Goal: Task Accomplishment & Management: Complete application form

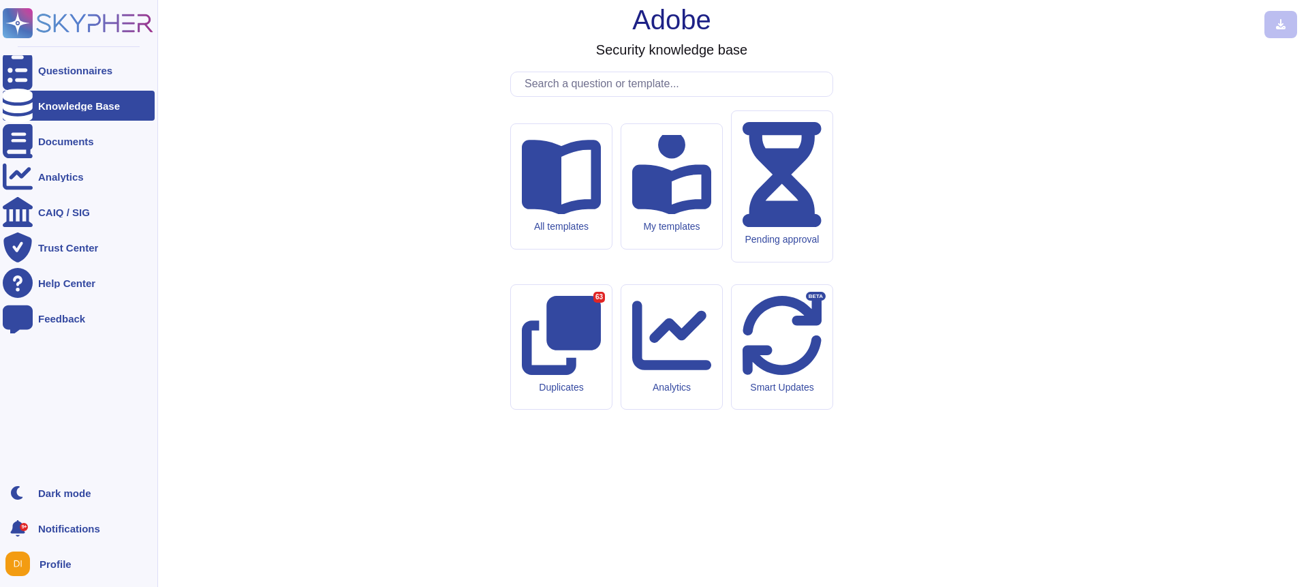
click at [48, 112] on div "Knowledge Base" at bounding box center [79, 106] width 152 height 30
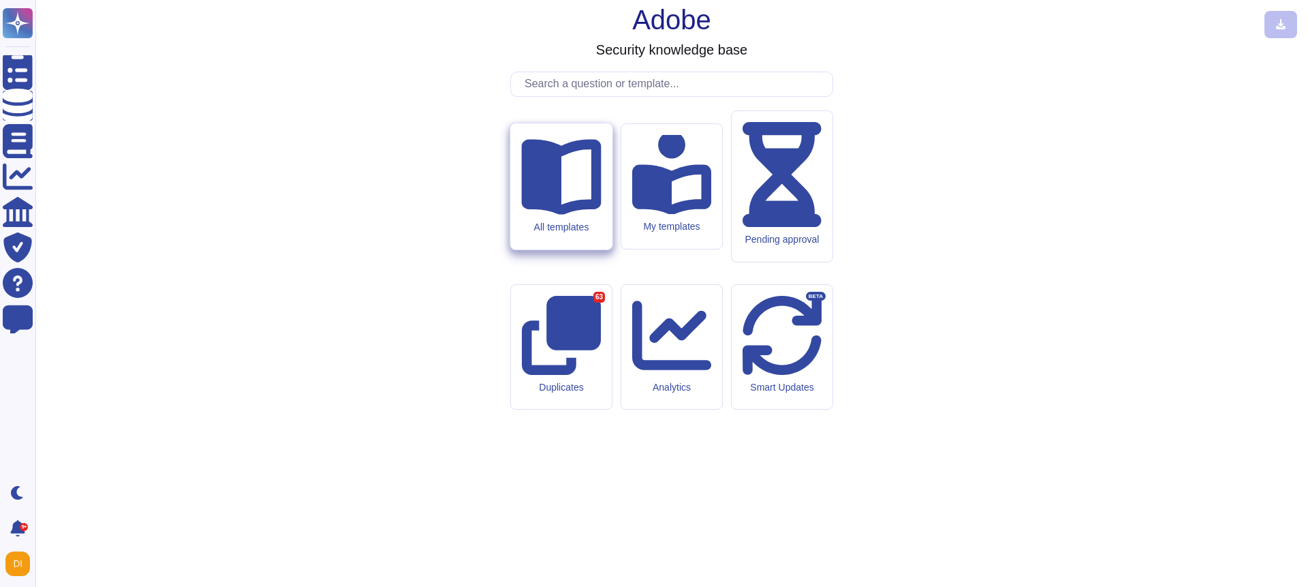
click at [561, 233] on div "All templates" at bounding box center [561, 227] width 80 height 12
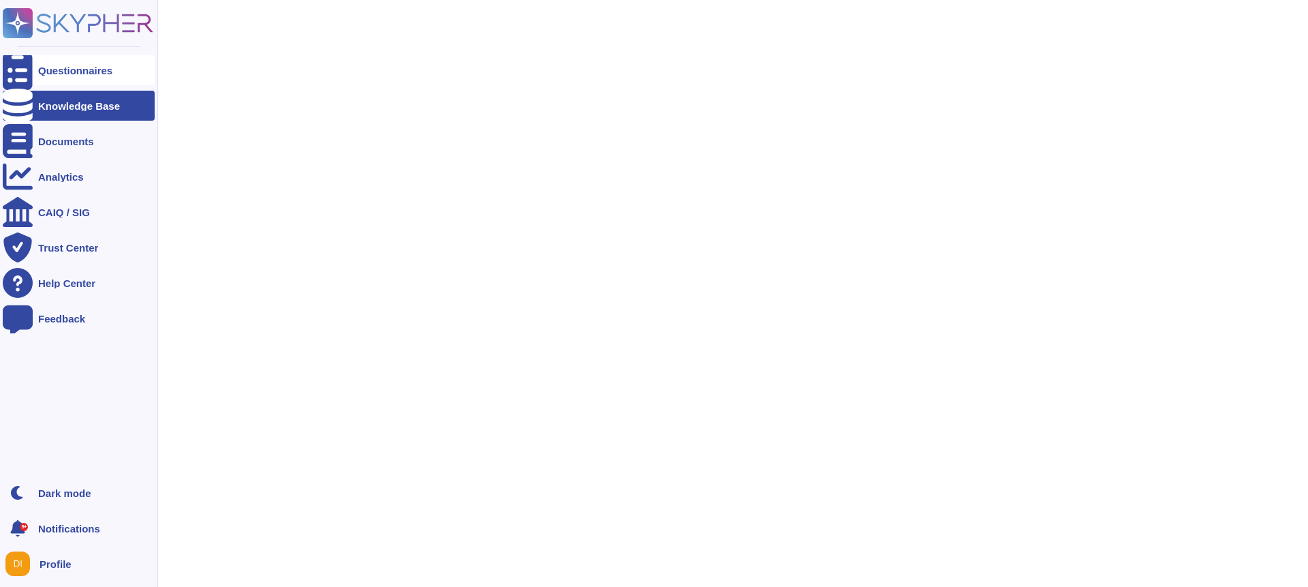
click at [7, 79] on div at bounding box center [18, 70] width 30 height 30
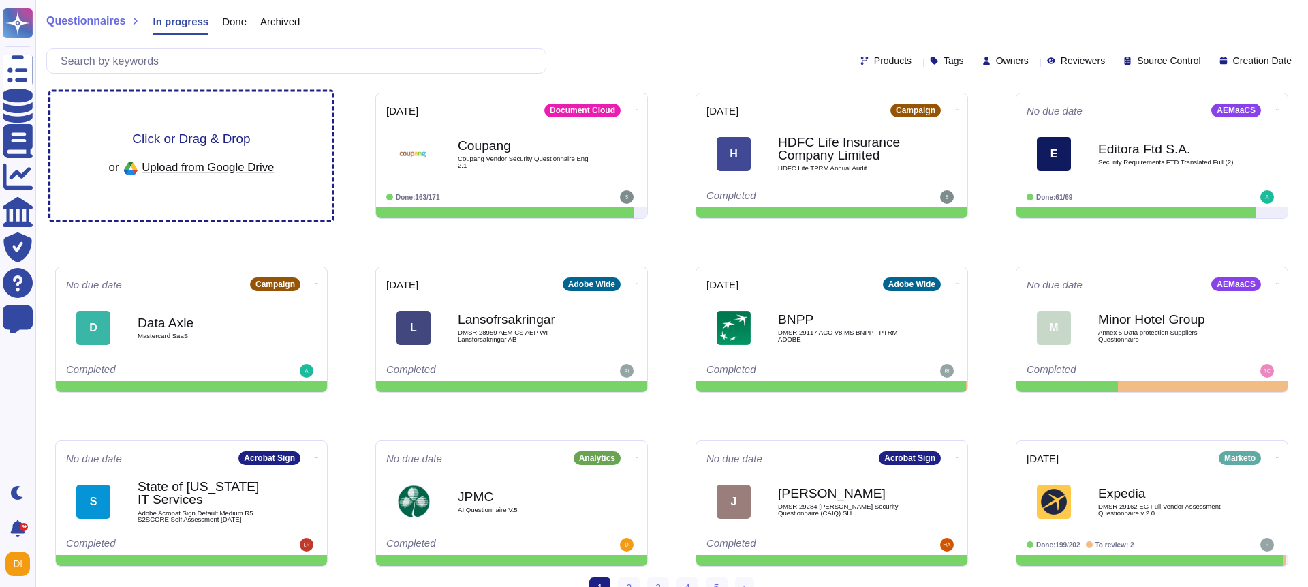
click at [205, 145] on span "Click or Drag & Drop" at bounding box center [191, 138] width 118 height 13
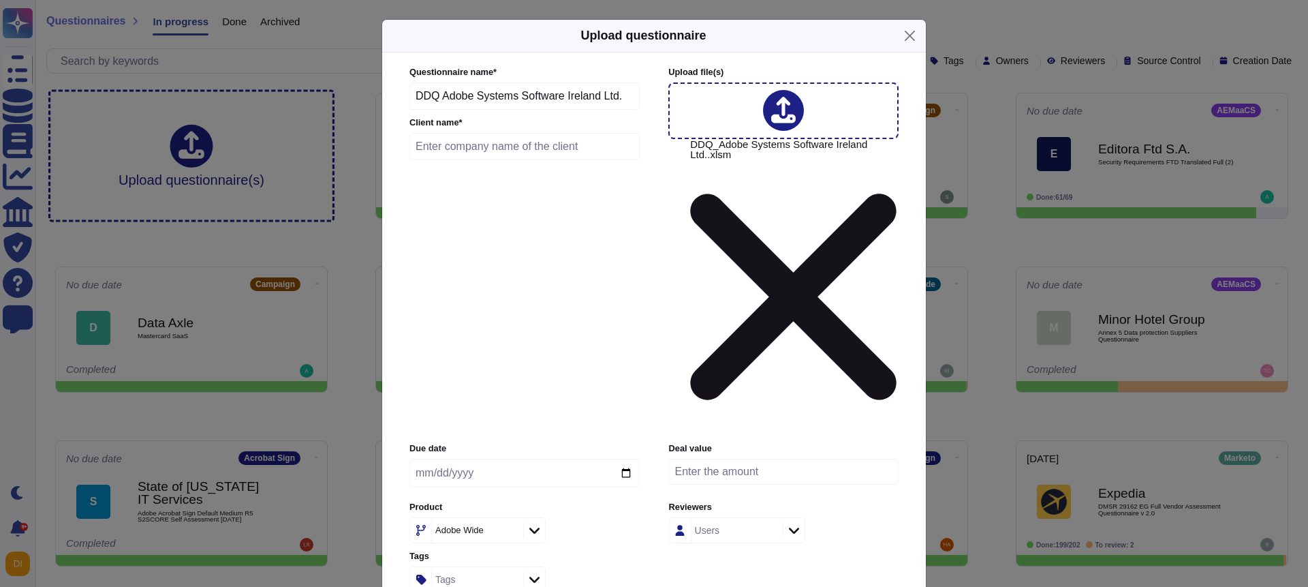
click at [589, 160] on input "text" at bounding box center [524, 146] width 230 height 27
click at [529, 160] on input "text" at bounding box center [524, 146] width 230 height 27
type input "T"
type input "e"
type input "Test"
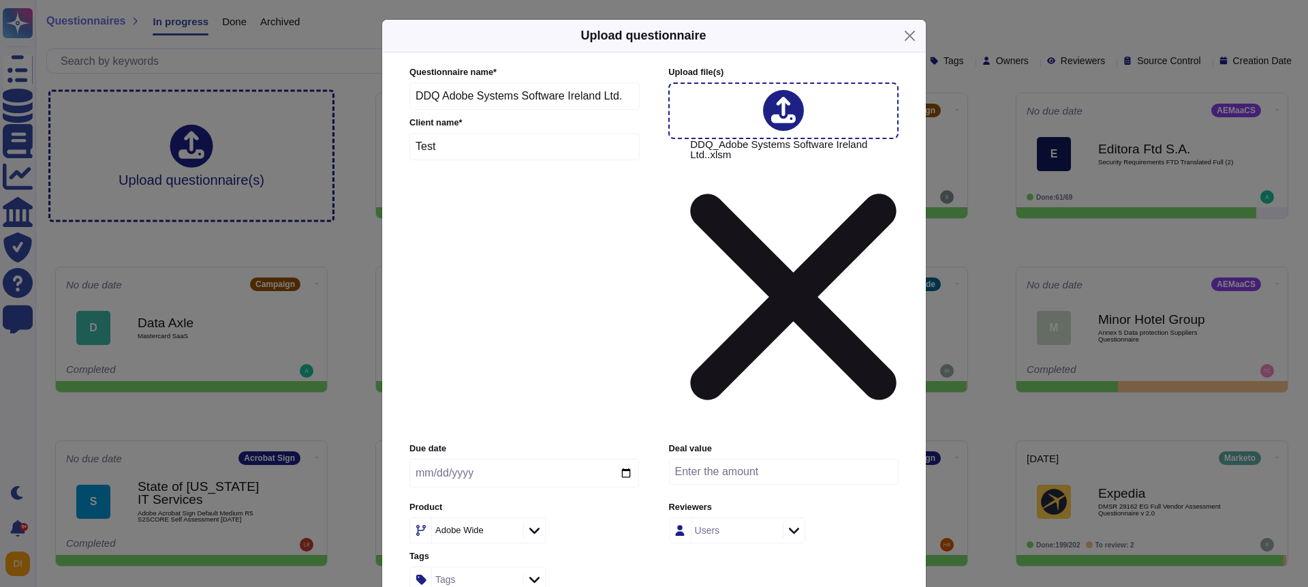
click at [555, 442] on div "Due date" at bounding box center [524, 468] width 230 height 52
click at [627, 459] on input "date" at bounding box center [524, 473] width 230 height 29
type input "[DATE]"
click at [465, 518] on div "Adobe Wide" at bounding box center [476, 530] width 88 height 25
click at [573, 501] on div "Product Adobe Wide" at bounding box center [524, 522] width 230 height 42
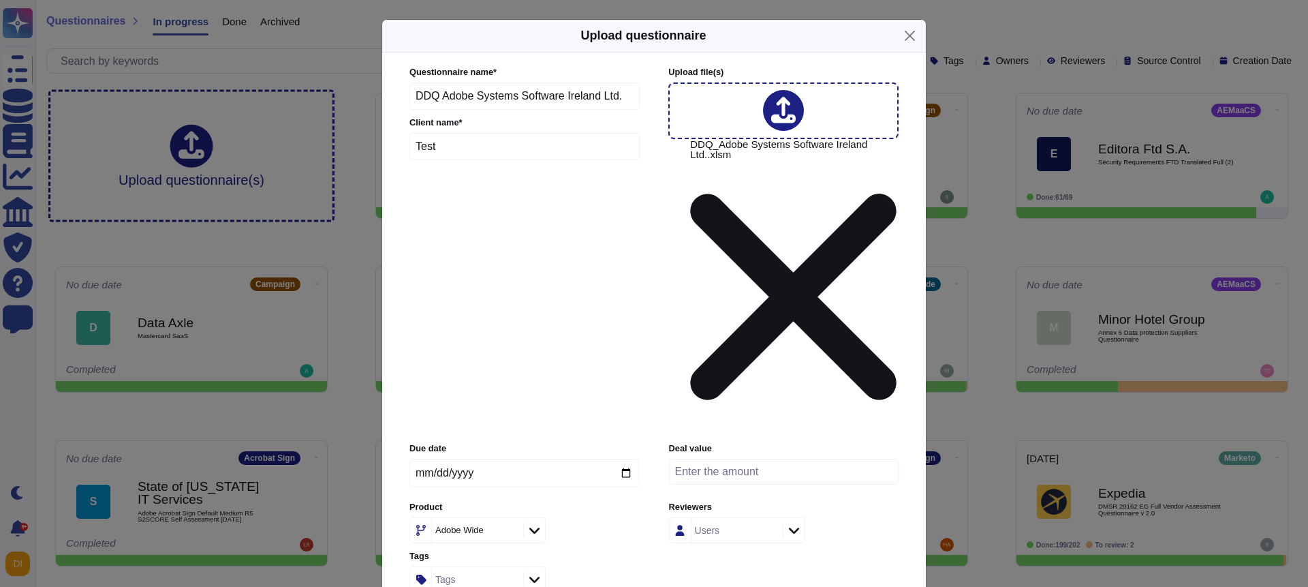
click at [488, 525] on div "Adobe Wide" at bounding box center [470, 529] width 71 height 9
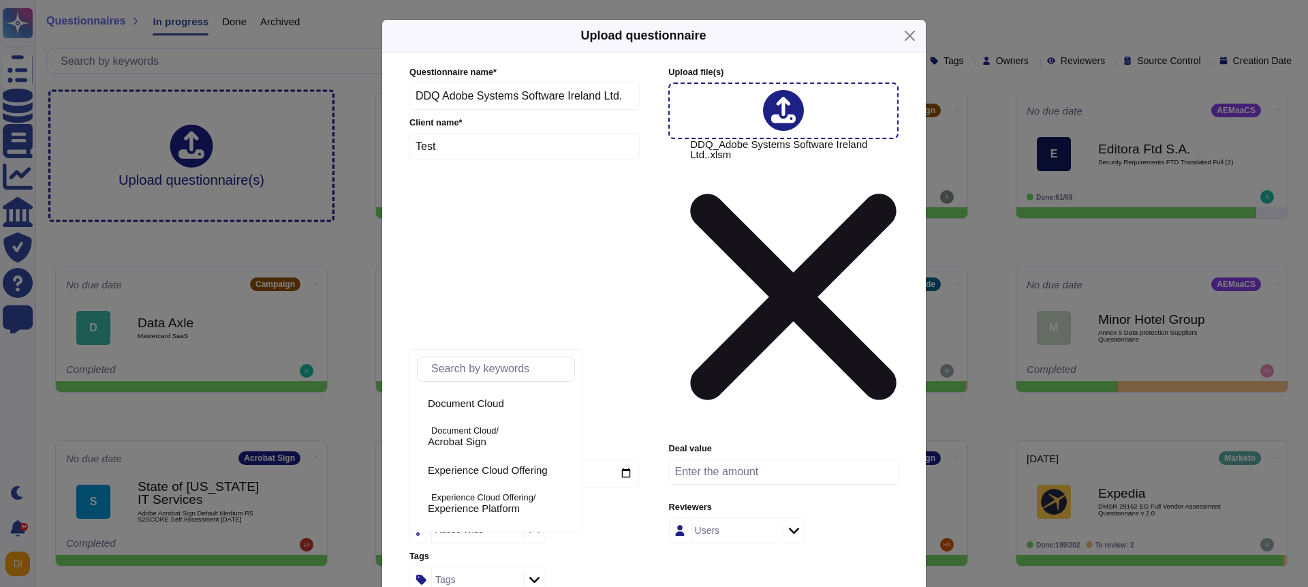
click at [488, 525] on div "Adobe Wide" at bounding box center [470, 529] width 71 height 9
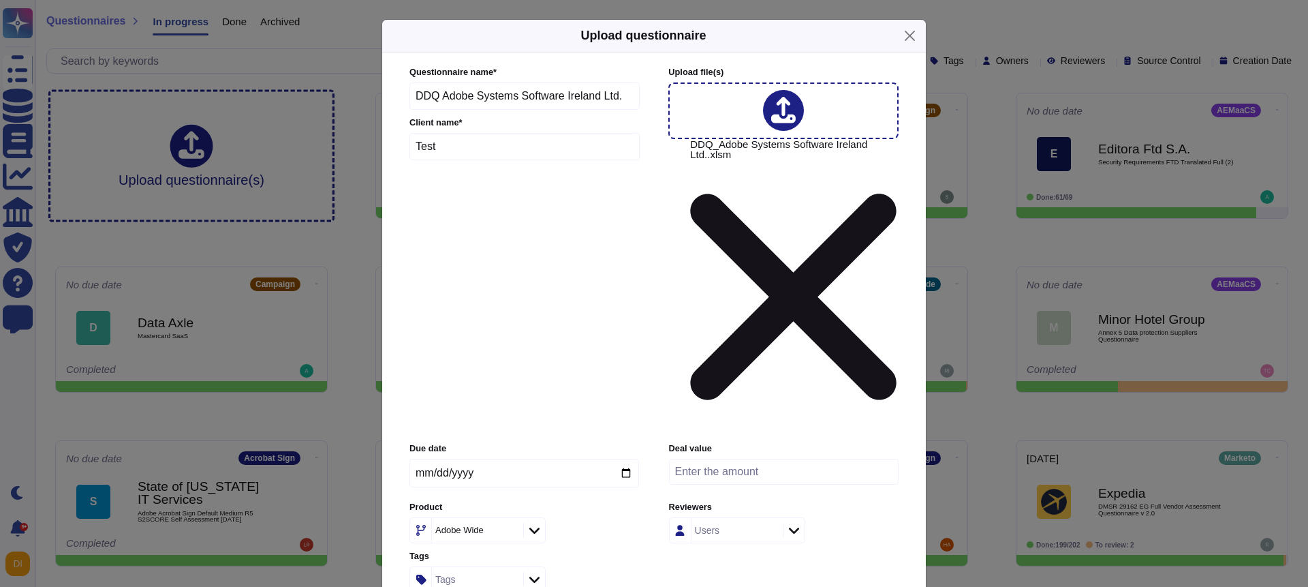
click at [488, 525] on div "Adobe Wide" at bounding box center [470, 529] width 71 height 9
click at [632, 566] on div "Tags" at bounding box center [524, 579] width 230 height 26
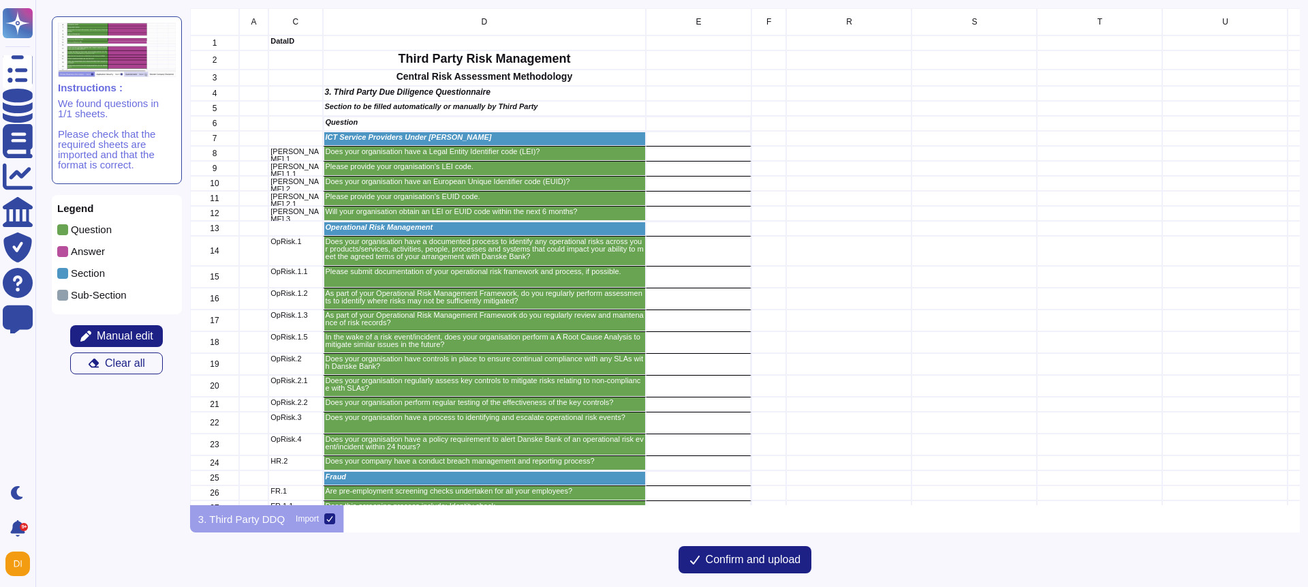
scroll to position [497, 1110]
click at [756, 563] on span "Confirm and upload" at bounding box center [753, 559] width 95 height 11
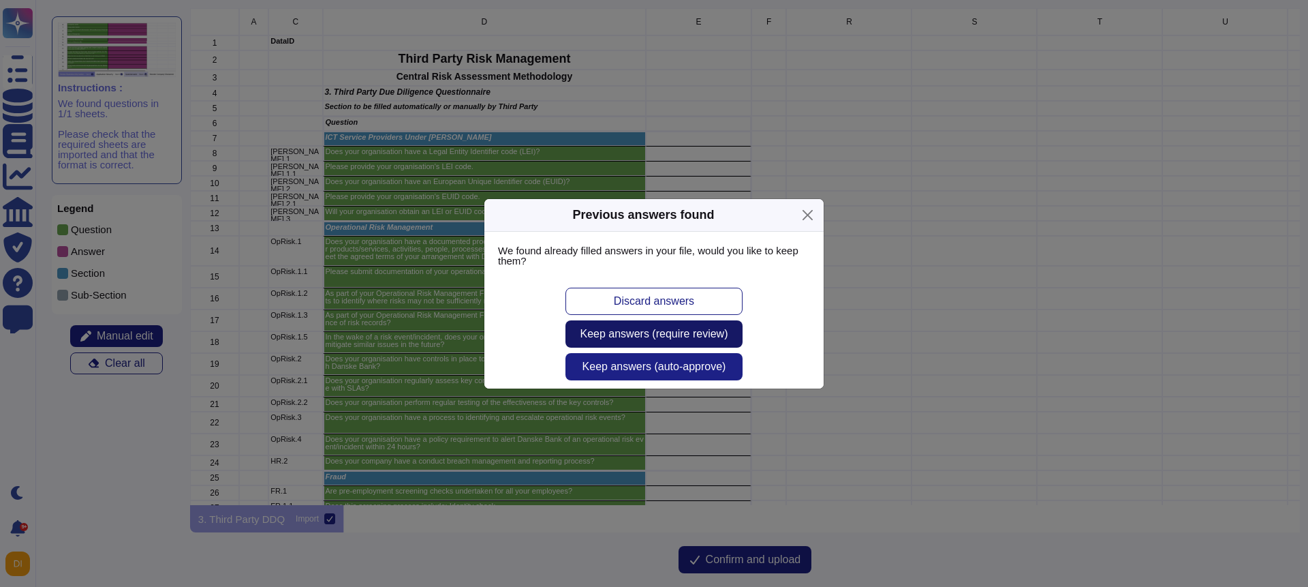
click at [676, 337] on span "Keep answers (require review)" at bounding box center [654, 333] width 148 height 11
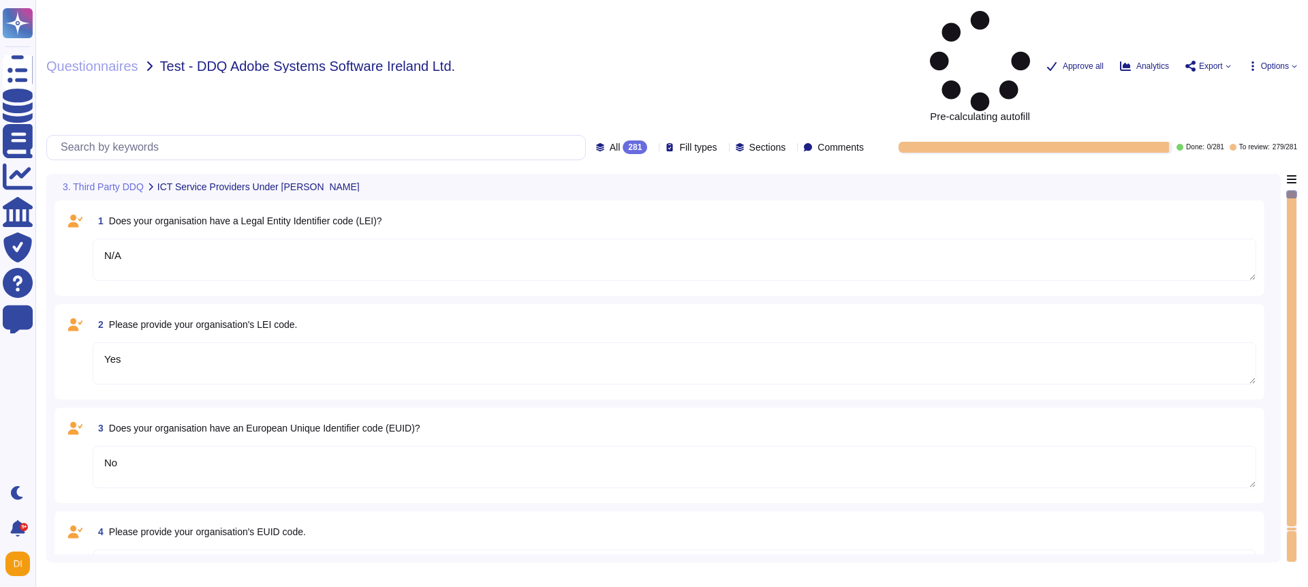
type textarea "N/A"
type textarea "Yes"
type textarea "No"
type textarea "Yes"
type textarea "No"
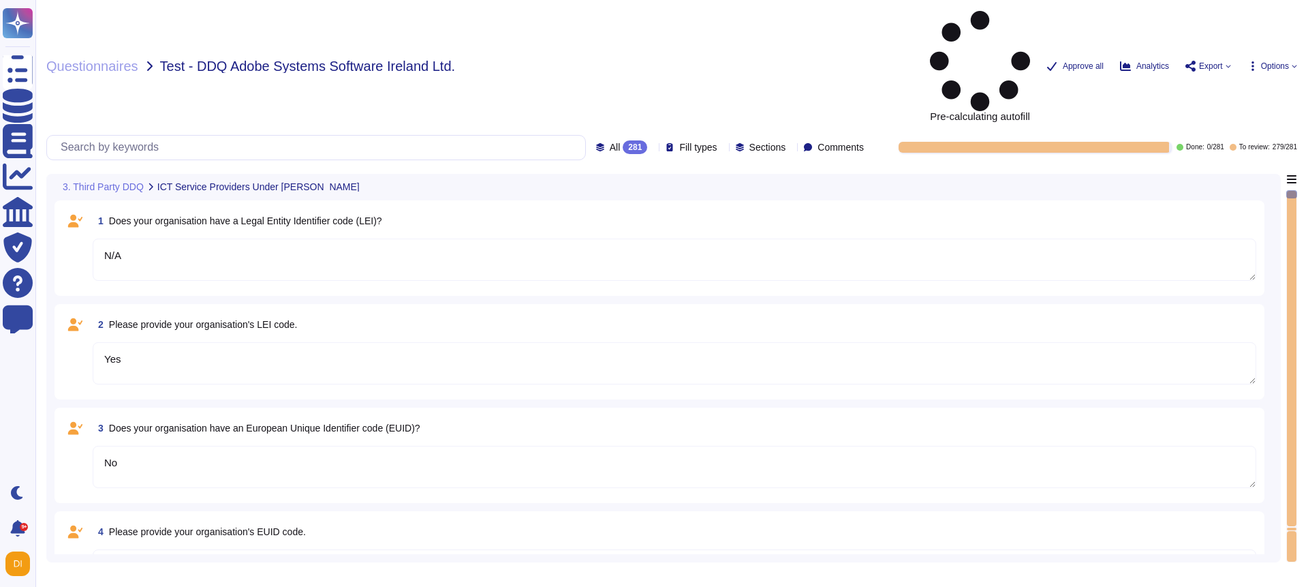
type textarea "N/A"
type textarea "Yes"
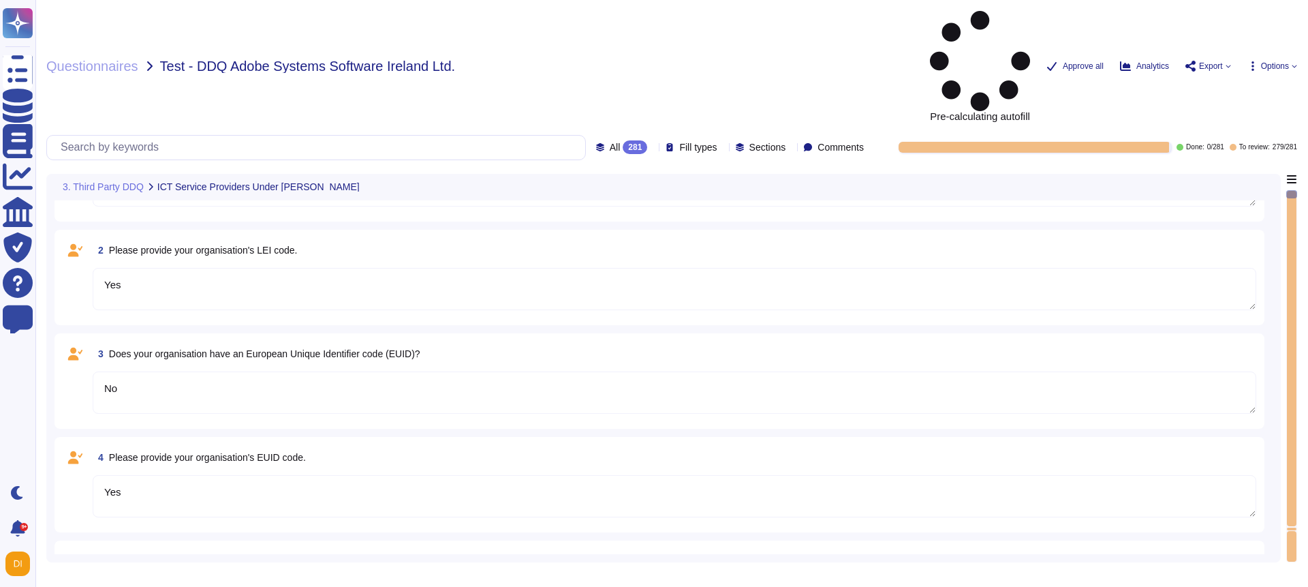
type textarea "Yes"
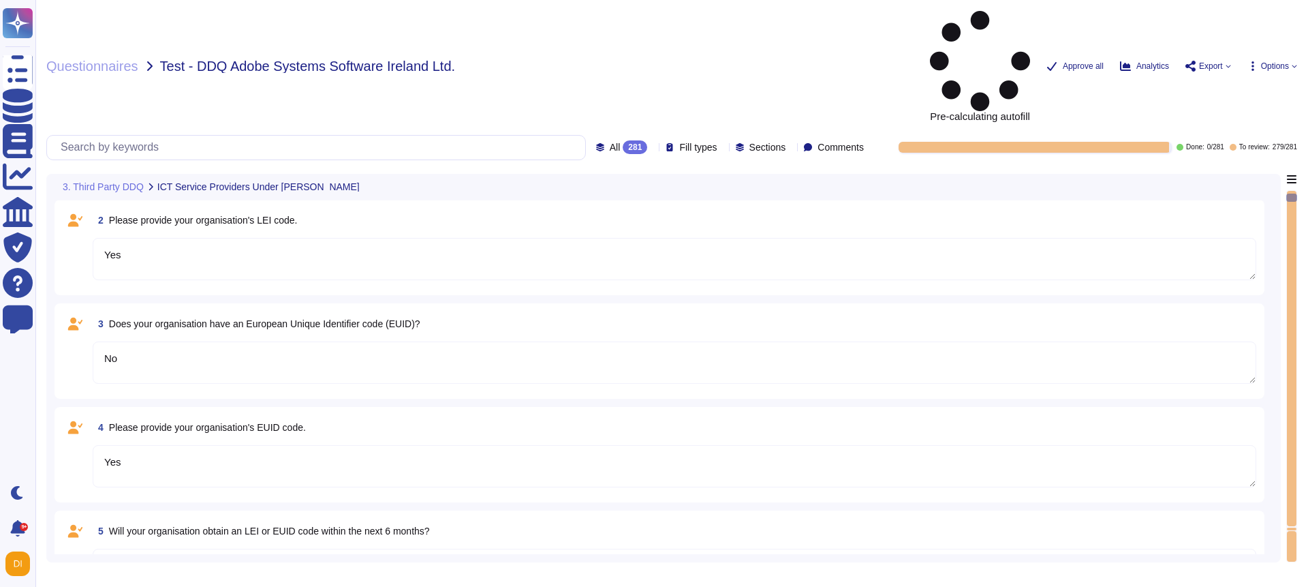
type textarea "Yes"
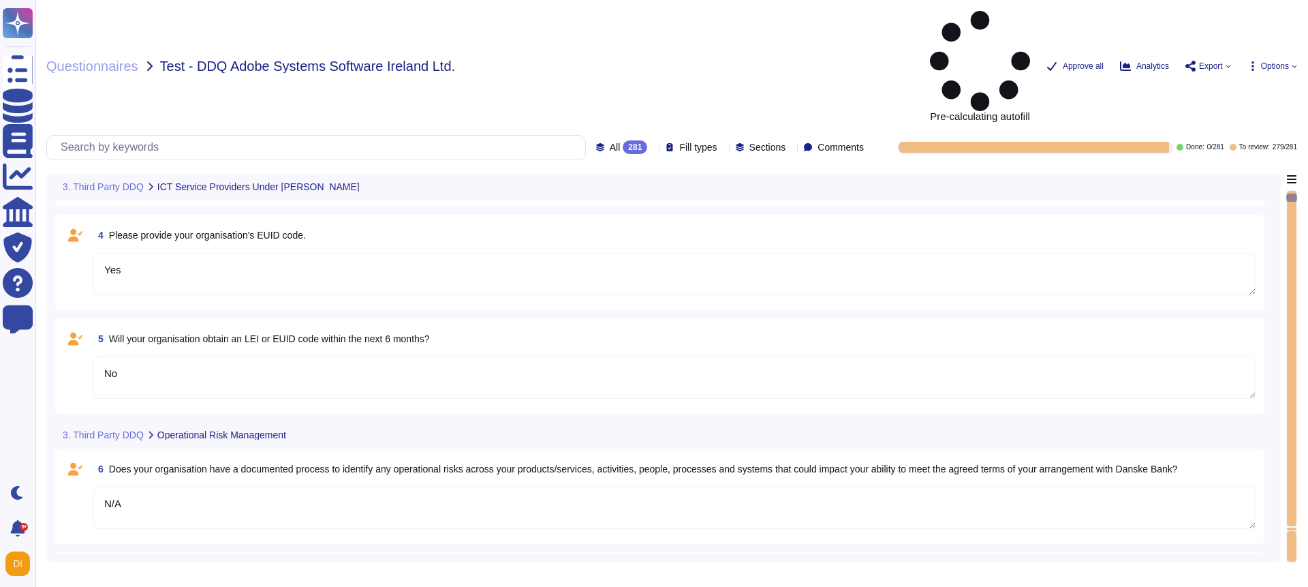
scroll to position [490, 0]
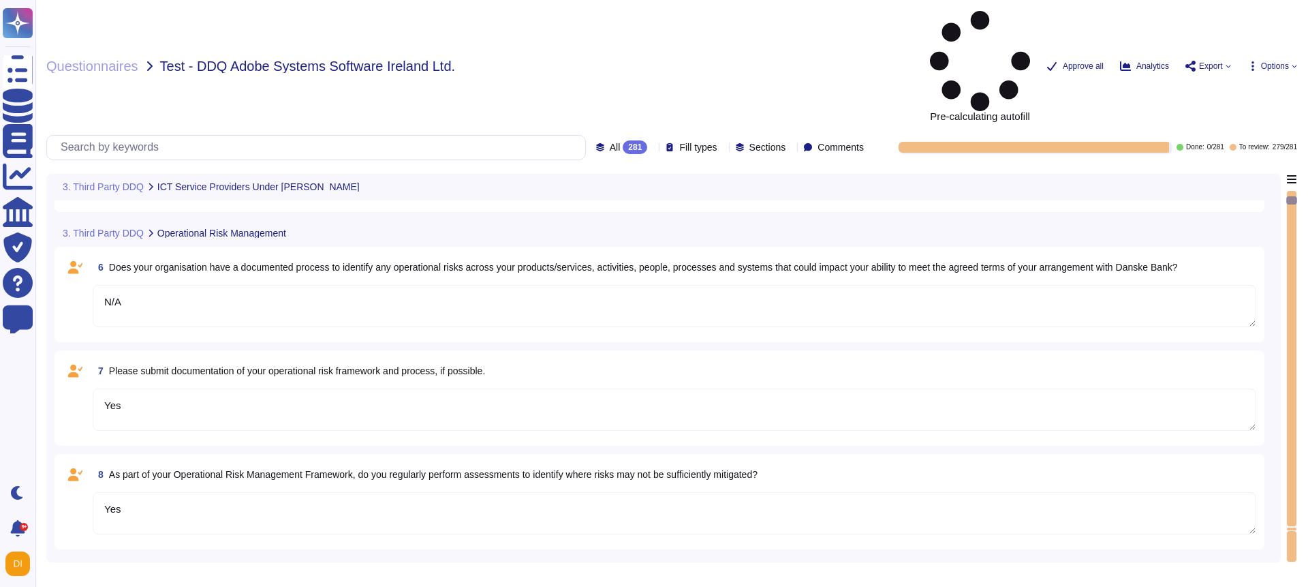
type textarea "N/A"
type textarea "Yes"
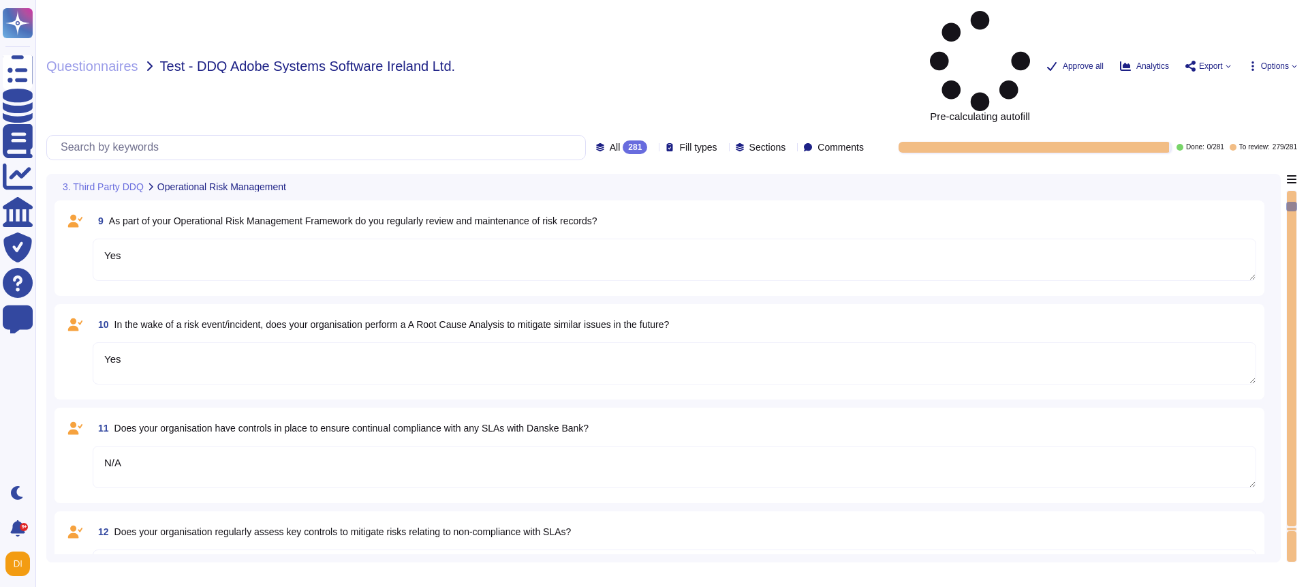
type textarea "N/A"
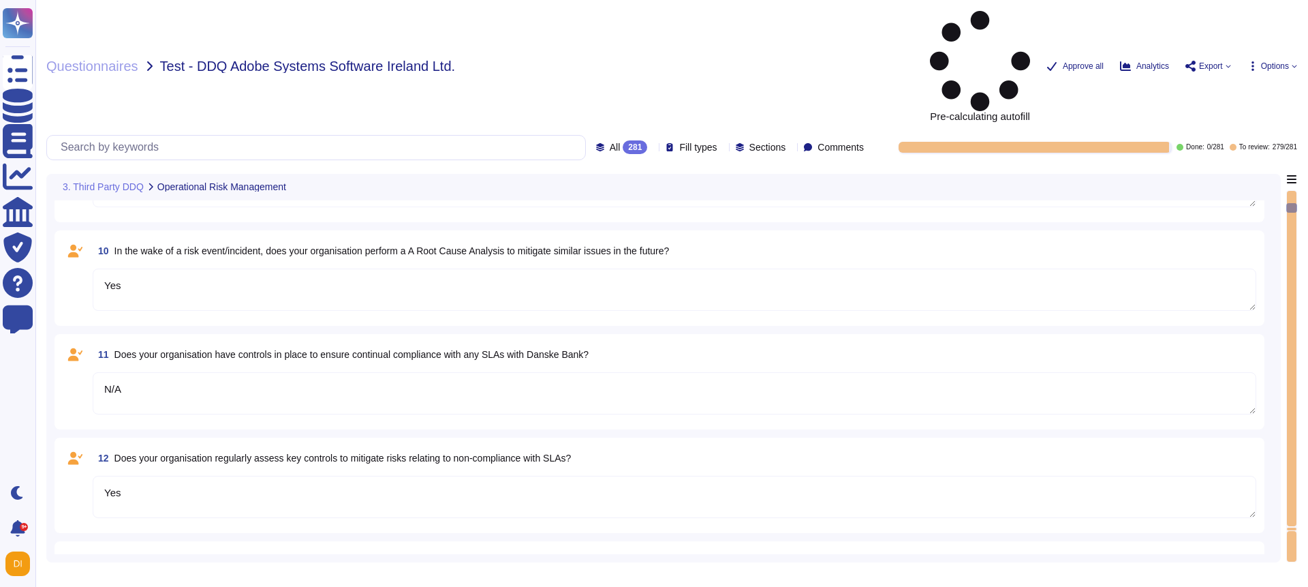
type textarea "N/A"
type textarea "Yes OR Partially"
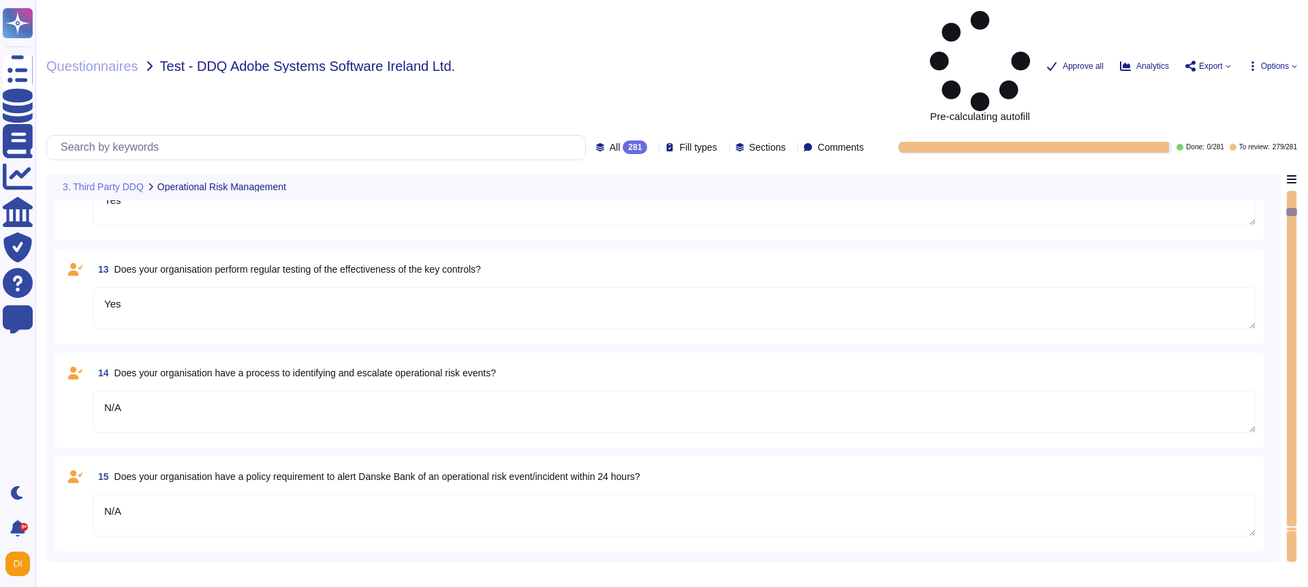
type textarea "Yes OR Partially"
type textarea "N/A"
type textarea "Yes"
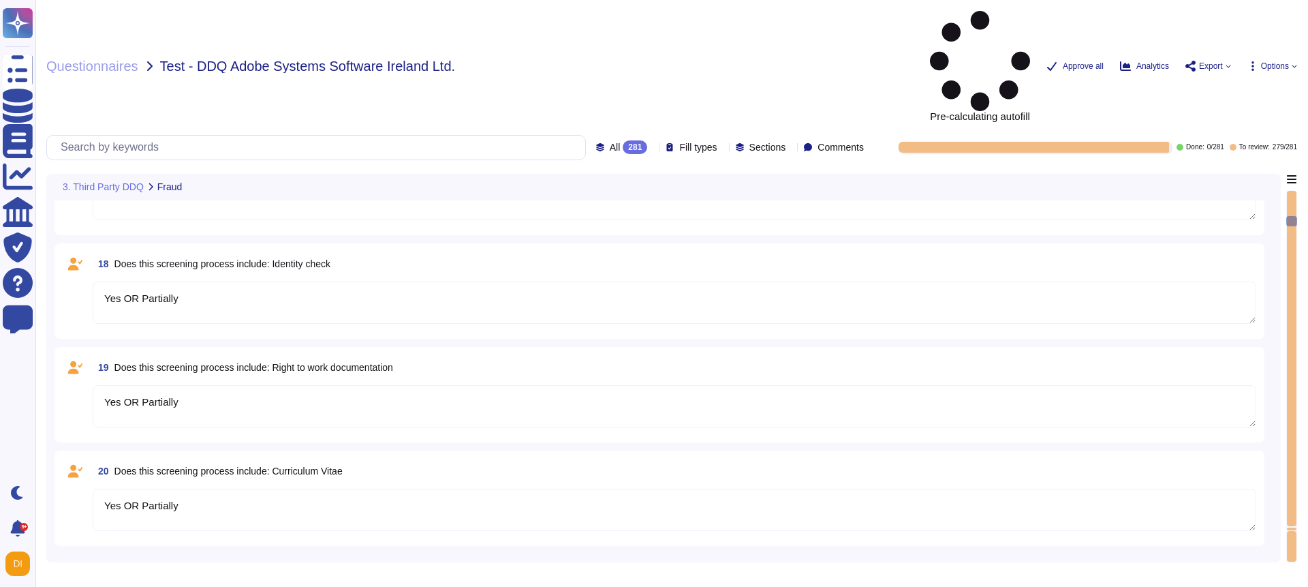
type textarea "Yes"
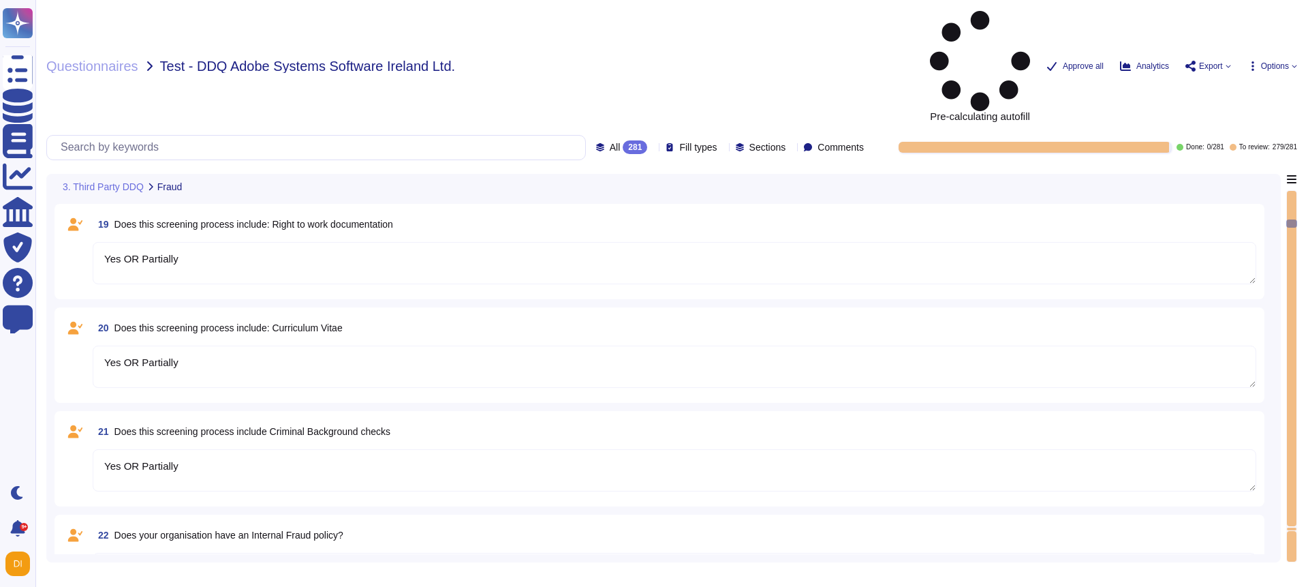
scroll to position [1814, 0]
type textarea "N/A"
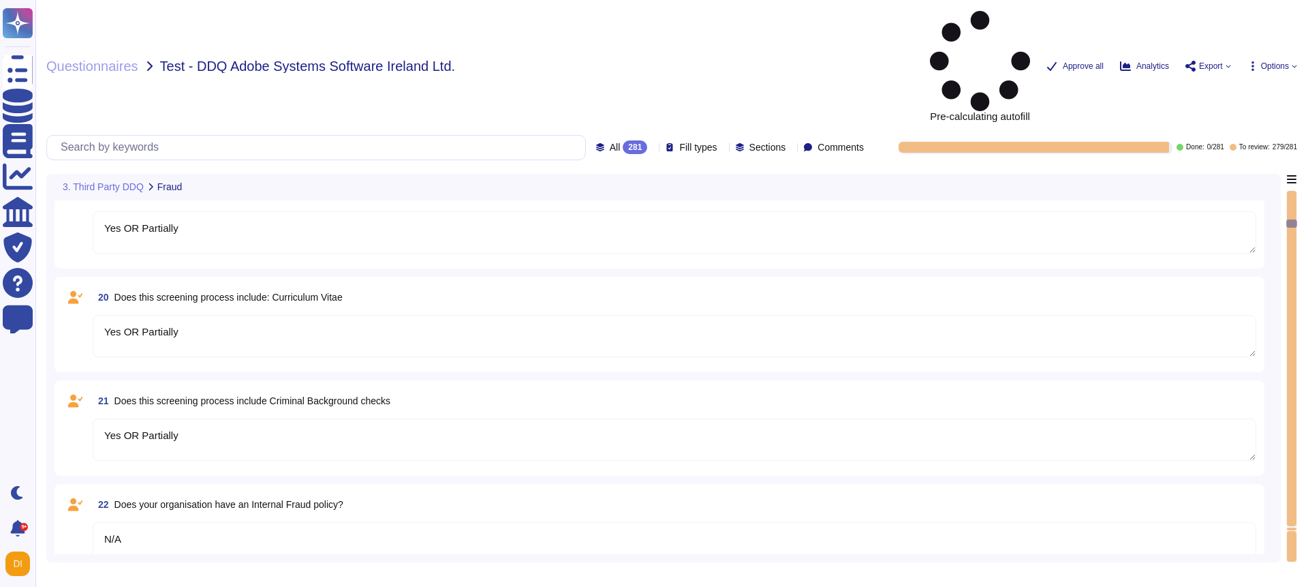
type textarea "N/A"
click at [414, 315] on textarea "Yes OR Partially" at bounding box center [675, 336] width 1164 height 42
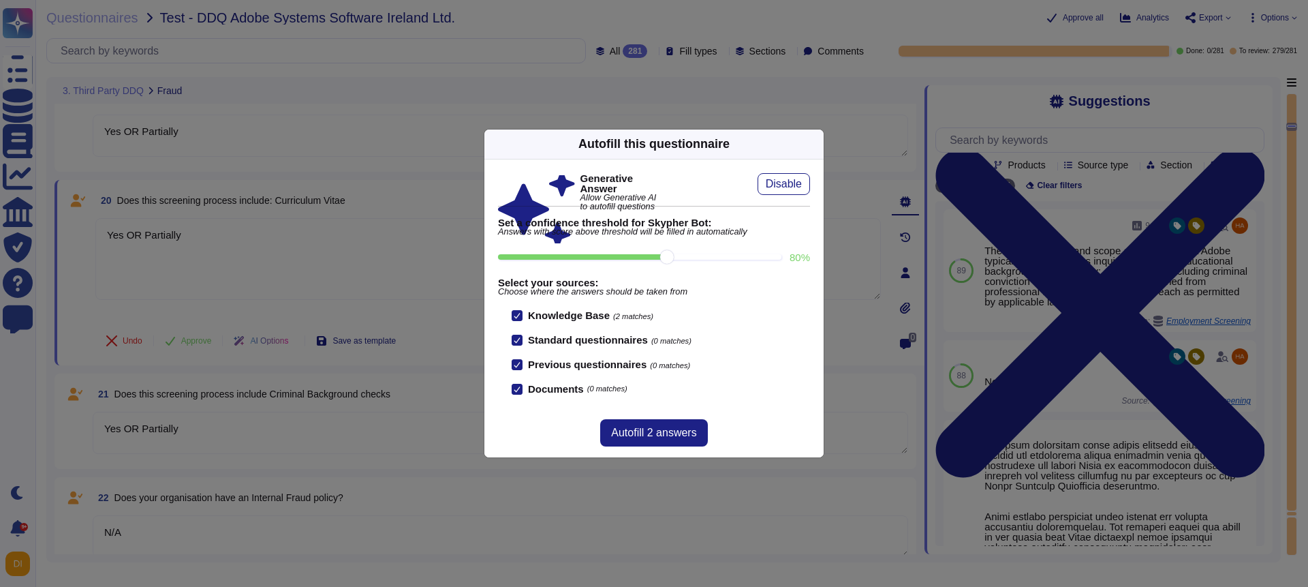
click at [1107, 236] on div "Autofill this questionnaire Generative Answer Allow Generative AI to autofill q…" at bounding box center [654, 293] width 1308 height 587
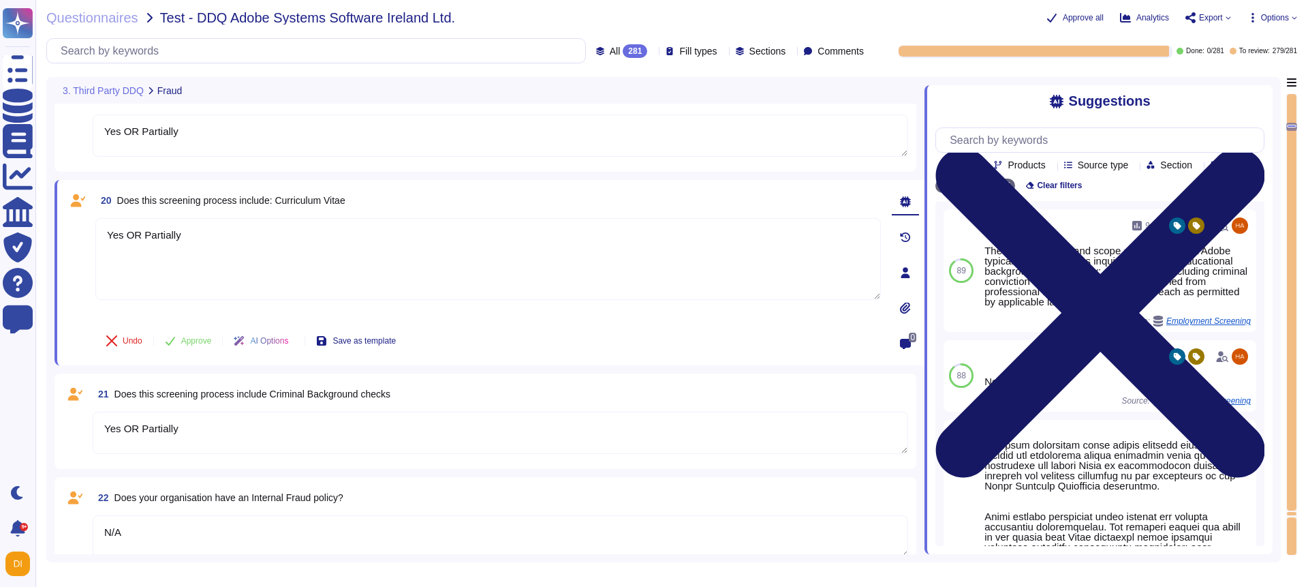
click at [1261, 95] on icon at bounding box center [1099, 312] width 329 height 439
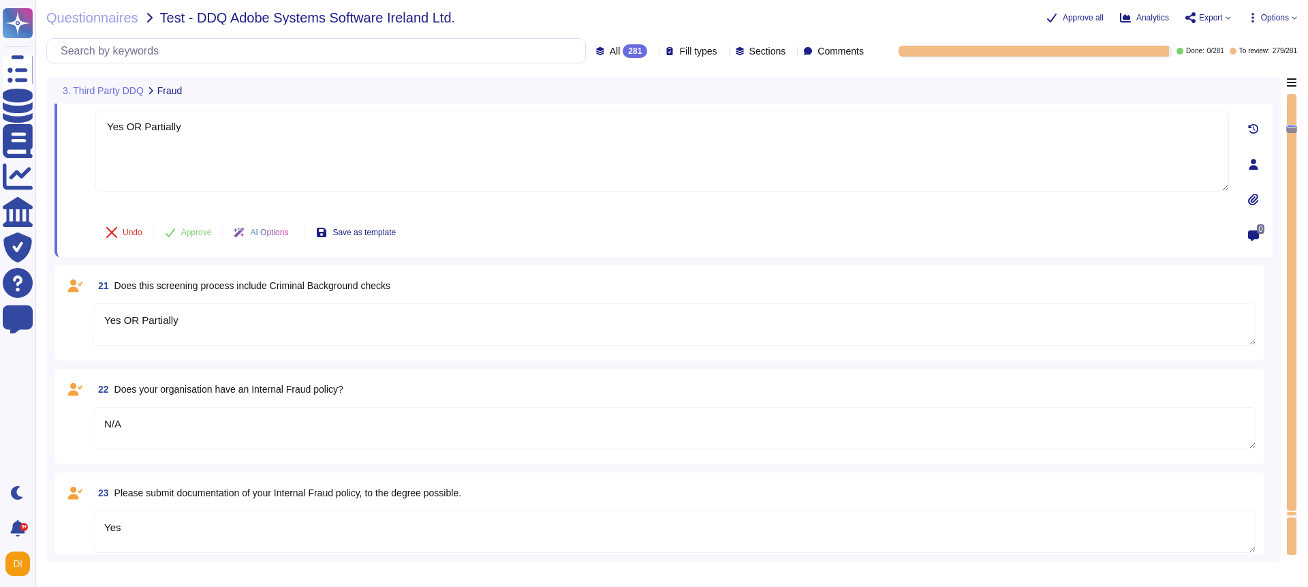
type textarea "N/A"
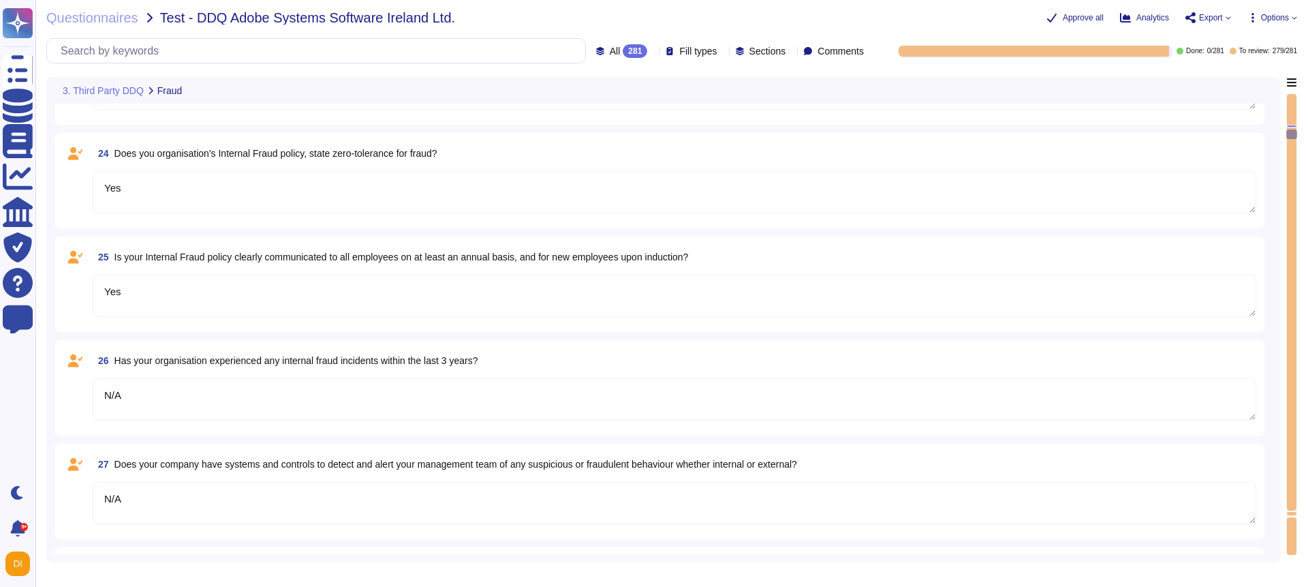
type textarea "N/A"
type textarea "Yes"
type textarea "N/A"
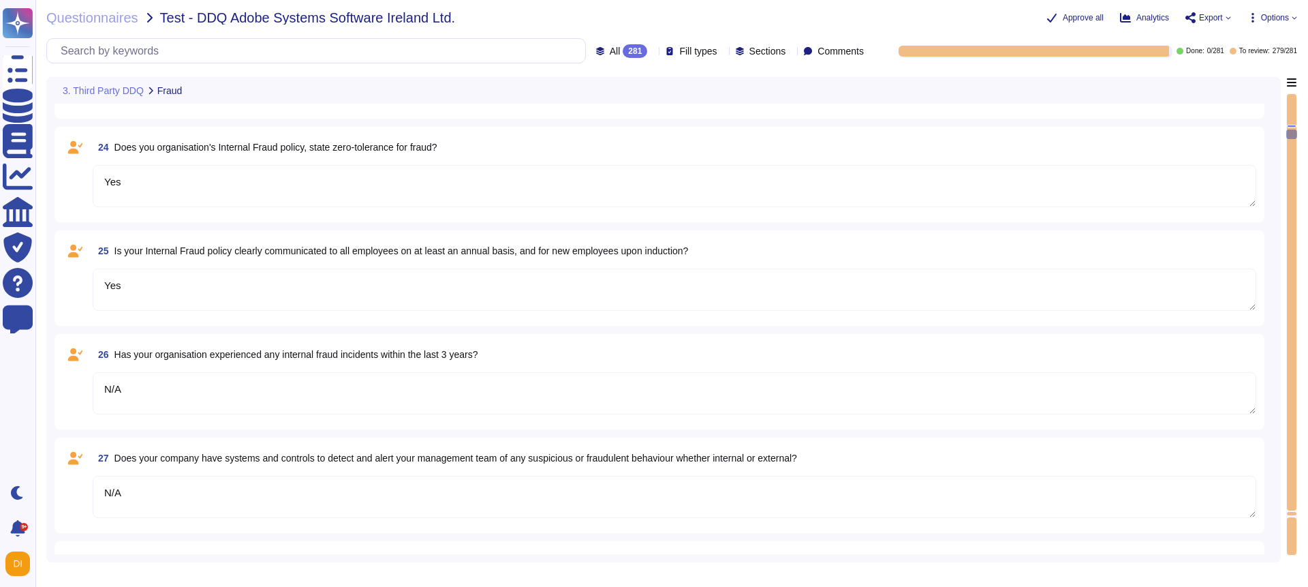
scroll to position [2347, 0]
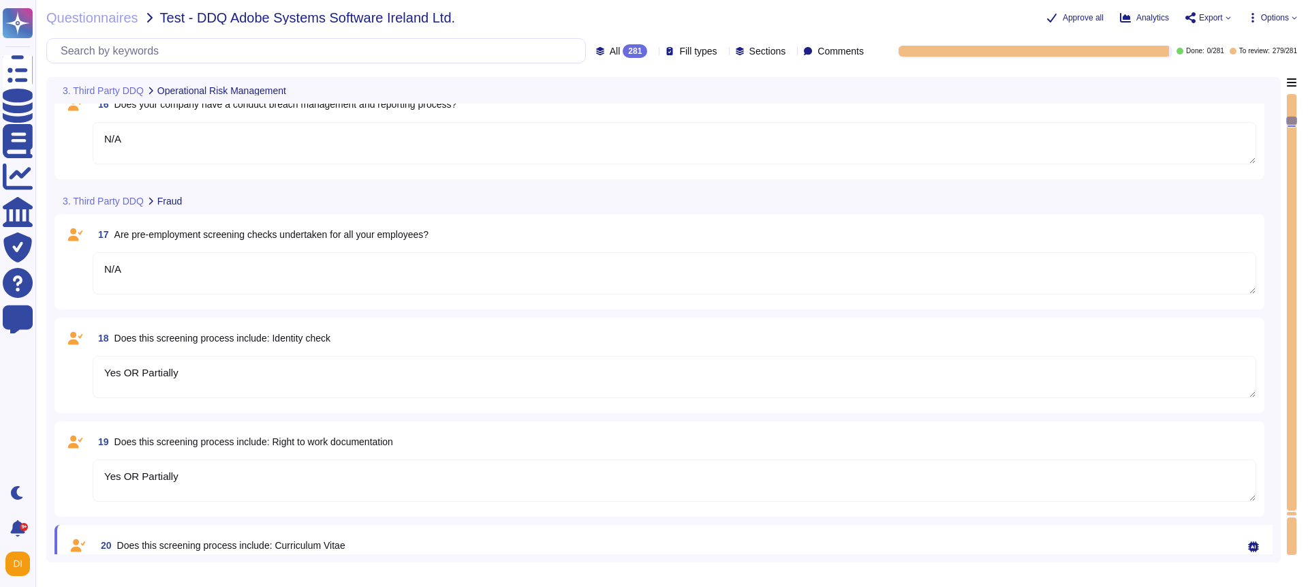
type textarea "Yes"
type textarea "N/A"
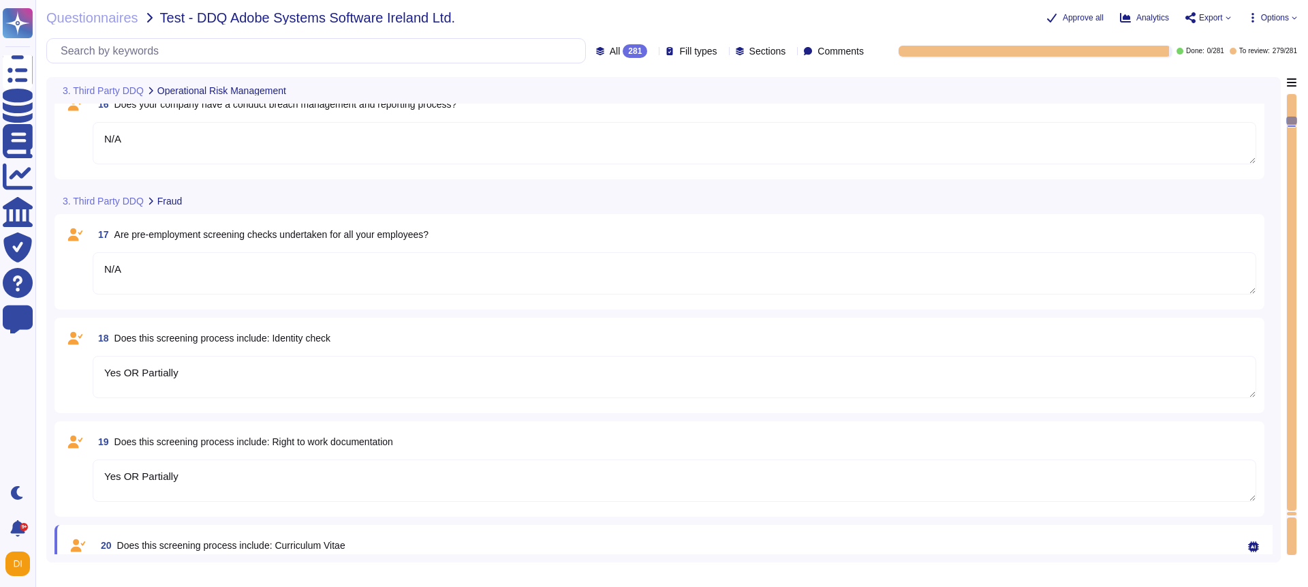
type textarea "N/A"
type textarea "Yes OR Partially"
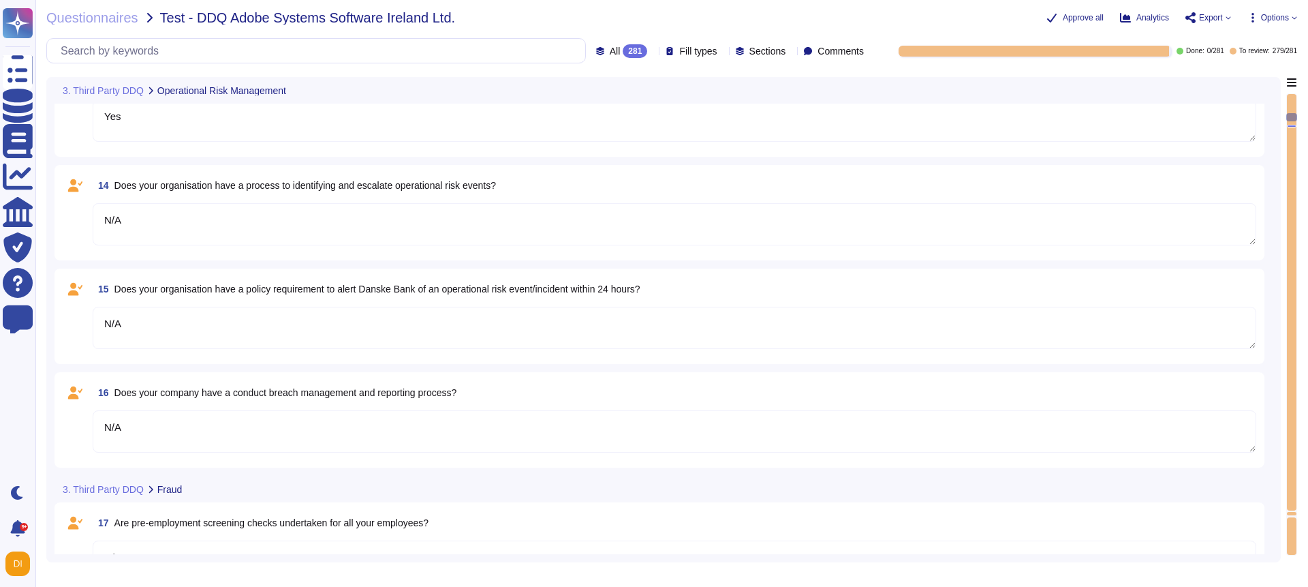
type textarea "Yes"
type textarea "N/A"
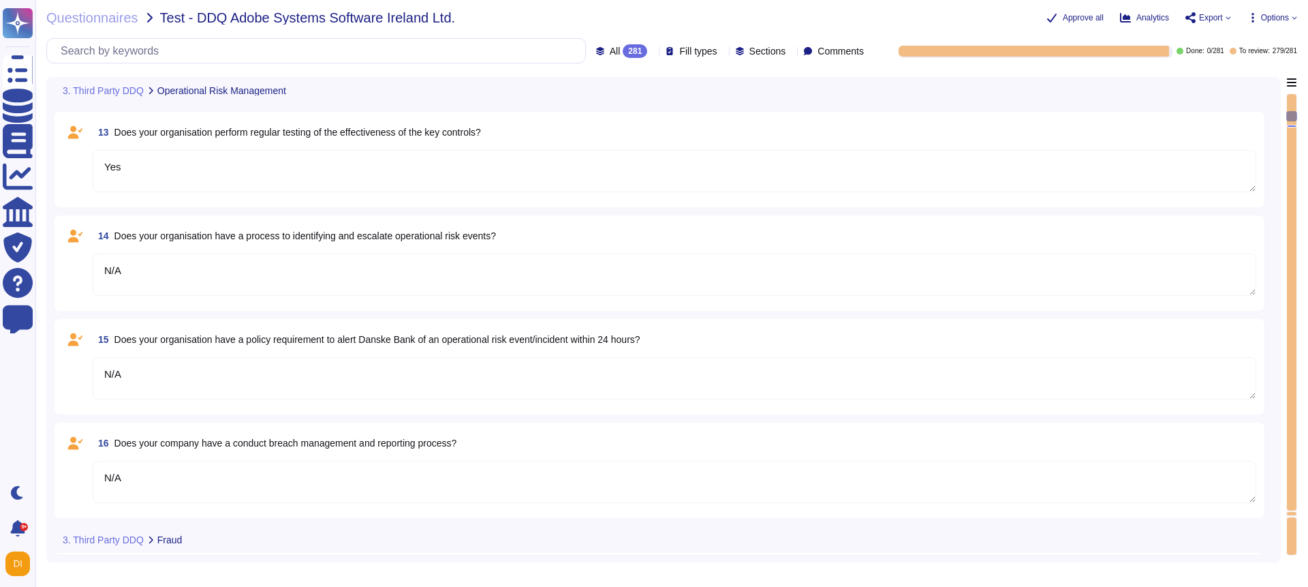
scroll to position [1187, 0]
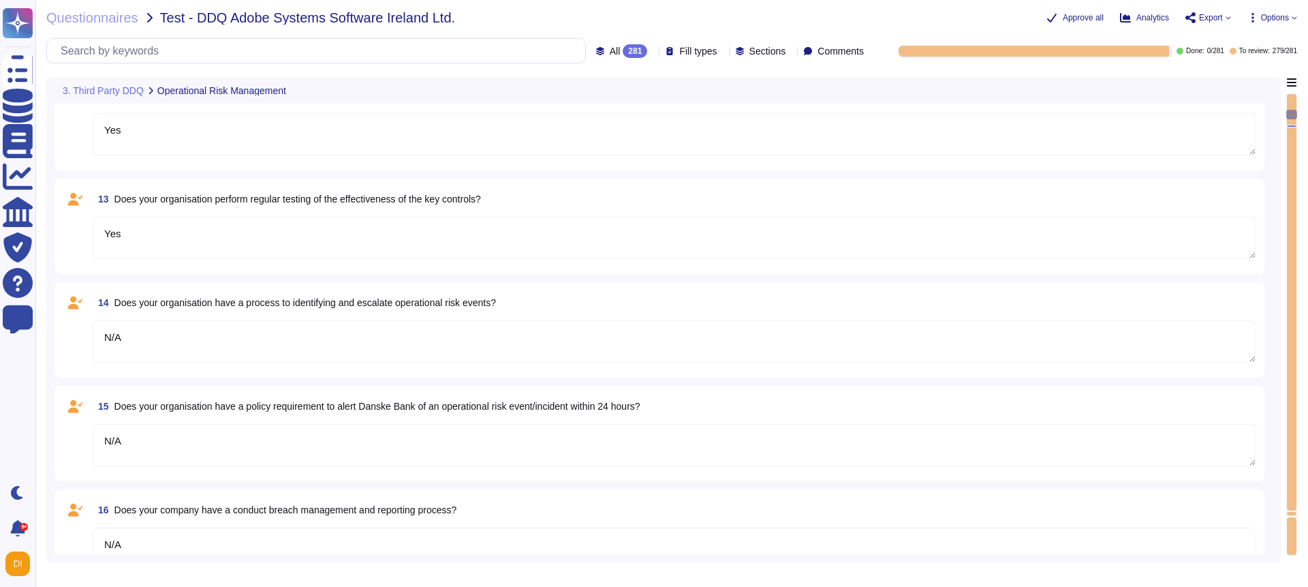
type textarea "Yes"
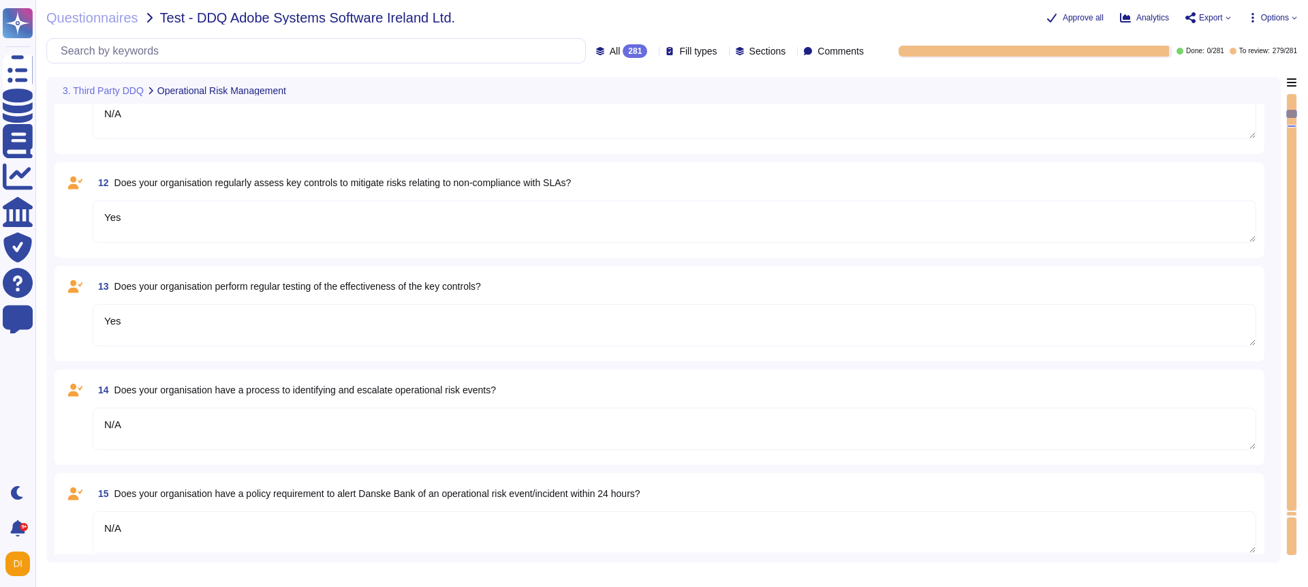
type textarea "Yes"
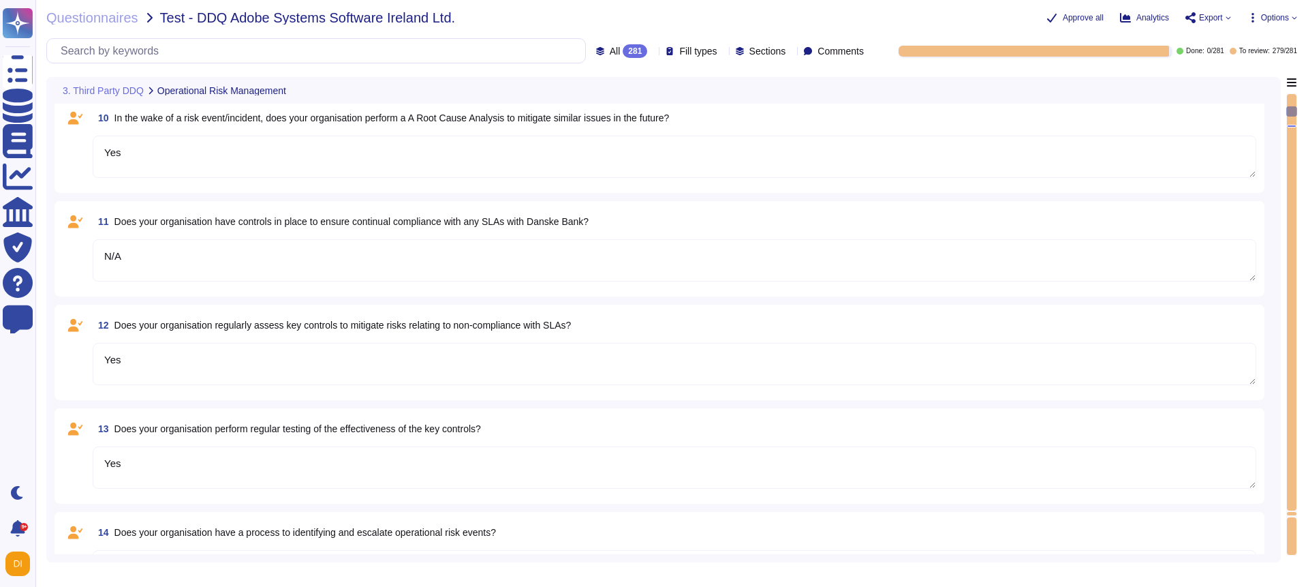
type textarea "Yes"
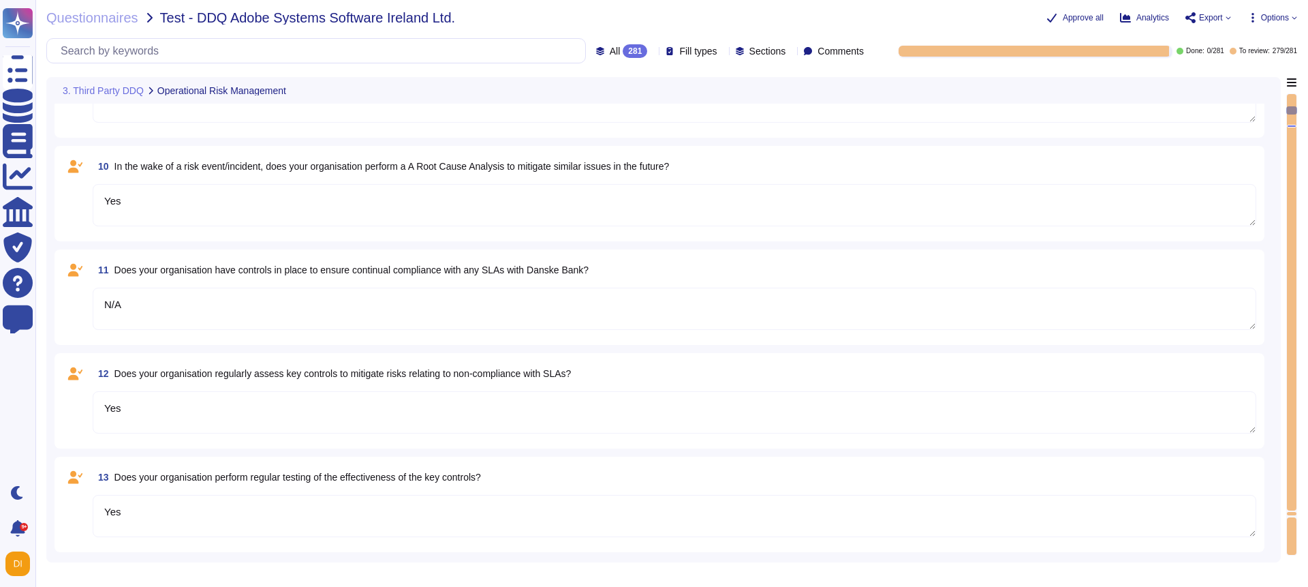
type textarea "N/A"
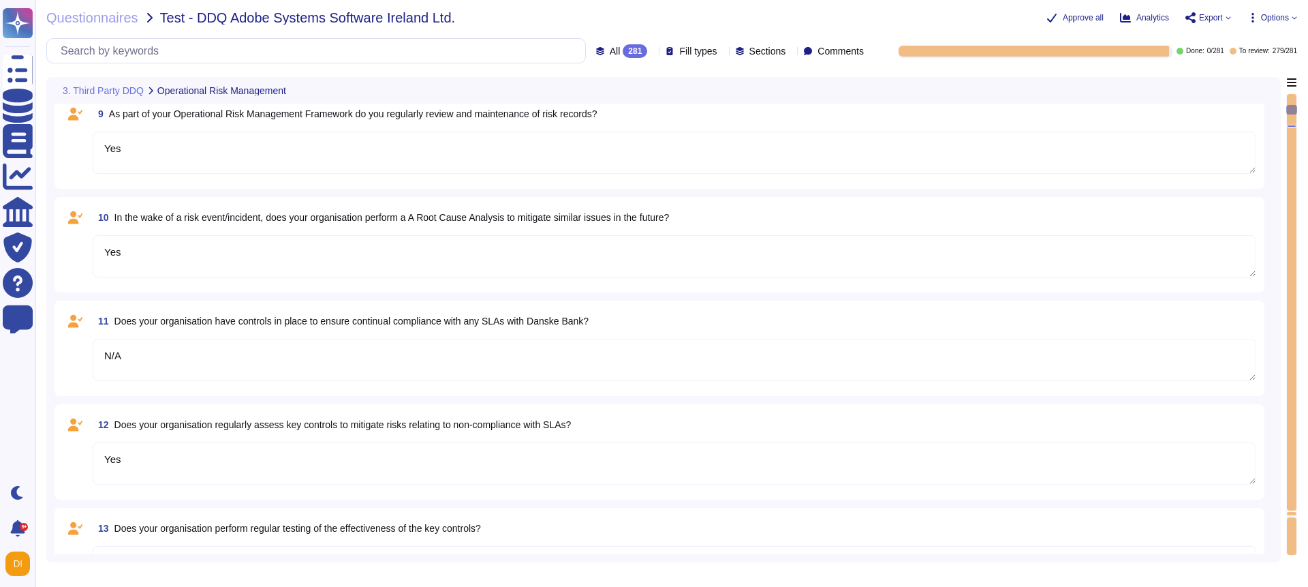
scroll to position [820, 0]
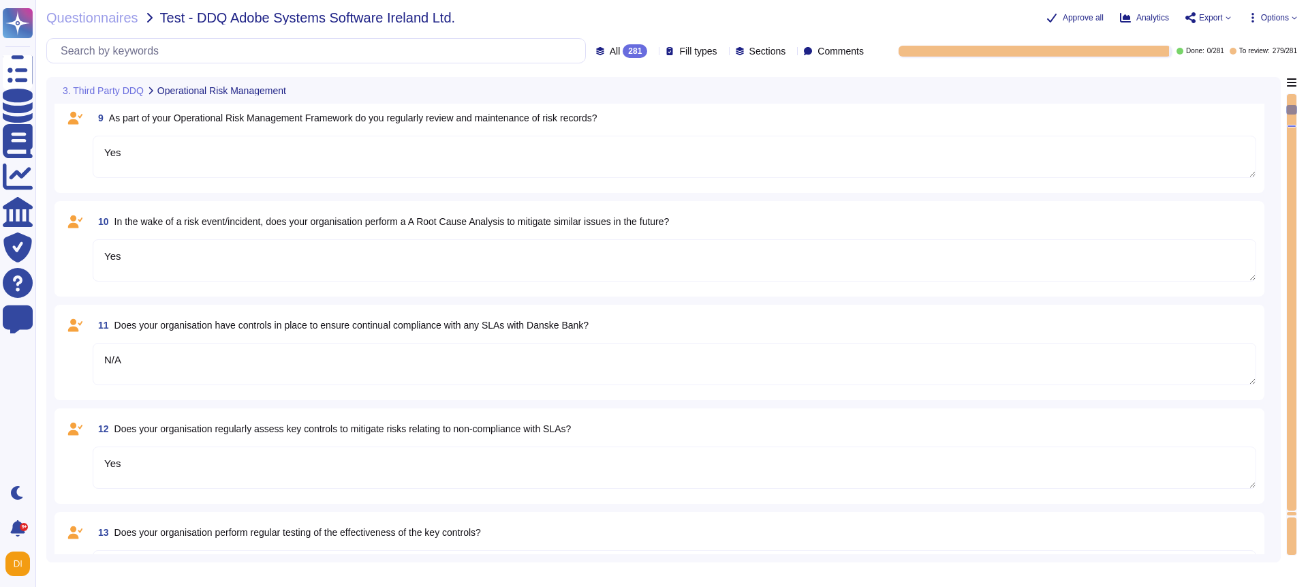
drag, startPoint x: 1071, startPoint y: 16, endPoint x: 901, endPoint y: 317, distance: 345.4
click at [897, 315] on div "Questionnaires Test - DDQ Adobe Systems Software Ireland Ltd. Approve all Analy…" at bounding box center [671, 293] width 1273 height 587
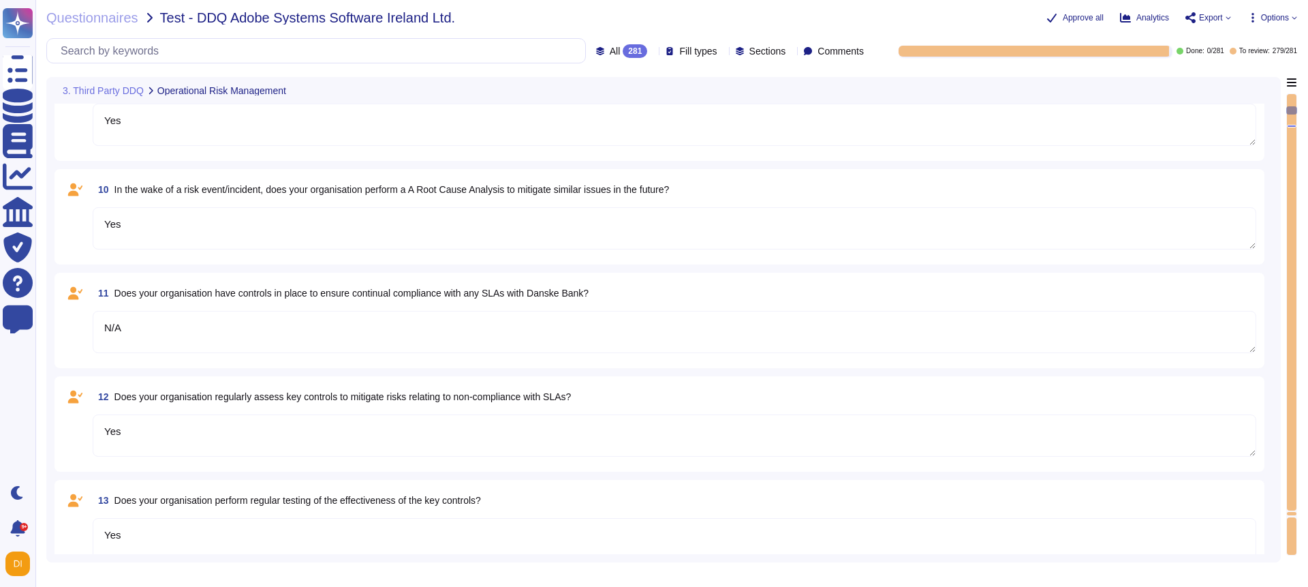
scroll to position [856, 0]
click at [1063, 14] on span "Approve all" at bounding box center [1083, 18] width 41 height 8
click at [1074, 15] on span "Approve all" at bounding box center [1083, 18] width 41 height 8
click at [1201, 20] on span "Export" at bounding box center [1211, 18] width 24 height 8
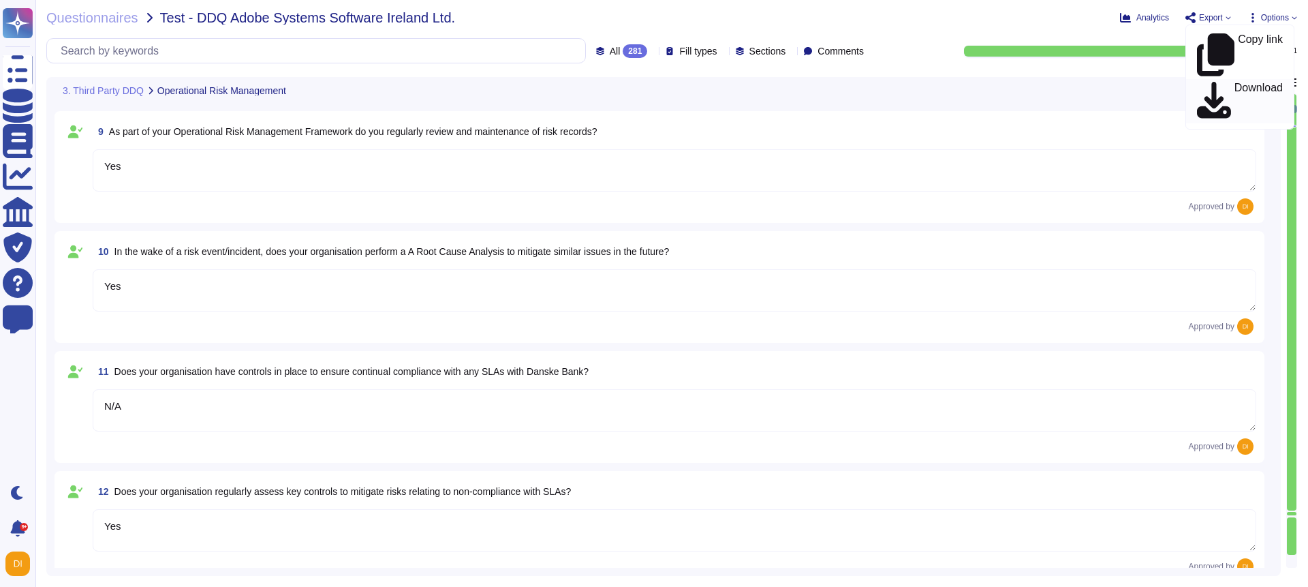
click at [1235, 82] on p "Download" at bounding box center [1259, 101] width 48 height 38
